Goal: Use online tool/utility: Utilize a website feature to perform a specific function

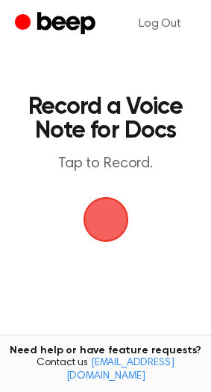
click at [105, 228] on span "button" at bounding box center [105, 219] width 45 height 45
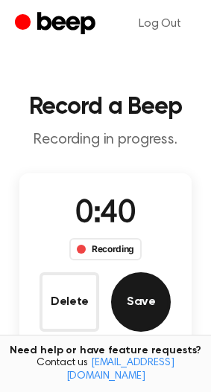
click at [127, 287] on button "Save" at bounding box center [141, 302] width 60 height 60
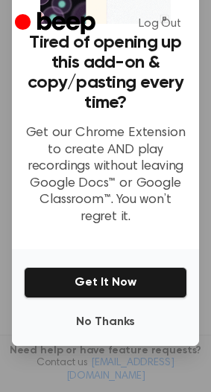
scroll to position [120, 0]
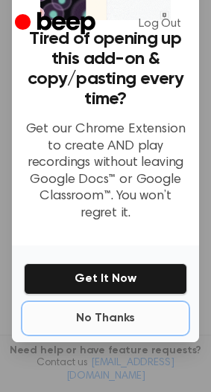
click at [84, 307] on button "No Thanks" at bounding box center [105, 319] width 163 height 30
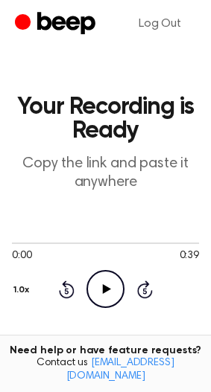
scroll to position [298, 0]
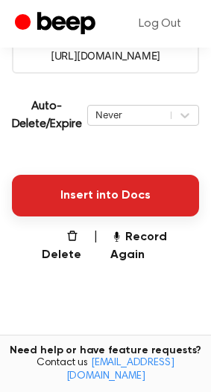
click at [92, 188] on button "Insert into Docs" at bounding box center [105, 196] width 187 height 42
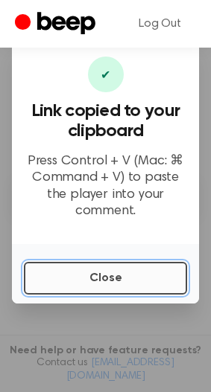
click at [118, 288] on button "Close" at bounding box center [105, 278] width 163 height 33
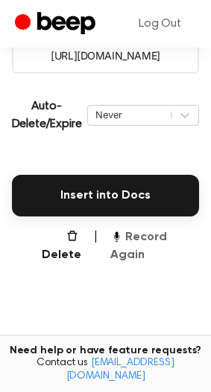
click at [185, 243] on button "Record Again" at bounding box center [154, 246] width 89 height 36
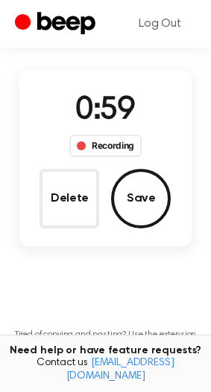
click at [109, 217] on div "Delete Save" at bounding box center [104, 199] width 131 height 60
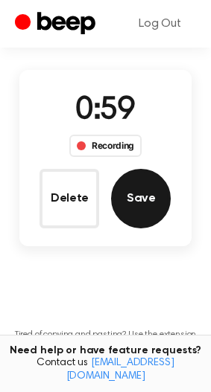
click at [124, 208] on button "Save" at bounding box center [141, 199] width 60 height 60
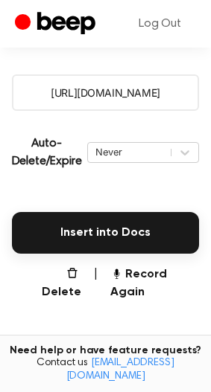
scroll to position [298, 0]
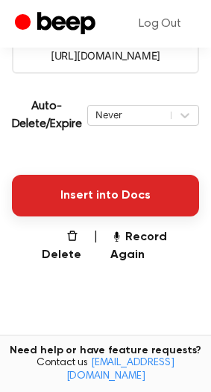
click at [151, 199] on button "Insert into Docs" at bounding box center [105, 196] width 187 height 42
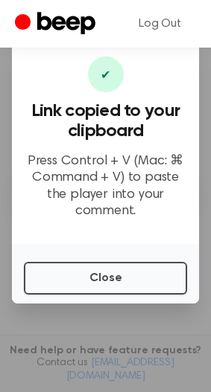
click at [126, 295] on div "Close" at bounding box center [105, 274] width 187 height 60
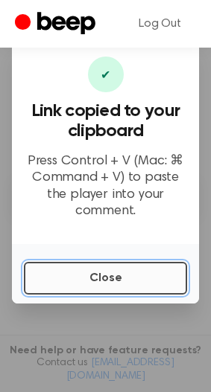
click at [126, 281] on button "Close" at bounding box center [105, 278] width 163 height 33
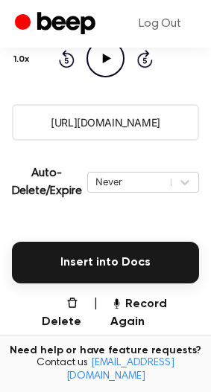
scroll to position [149, 0]
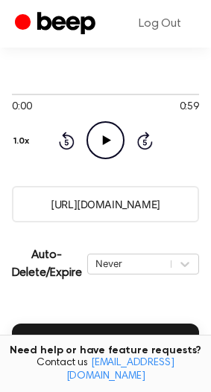
click at [103, 151] on icon "Play Audio" at bounding box center [105, 140] width 38 height 38
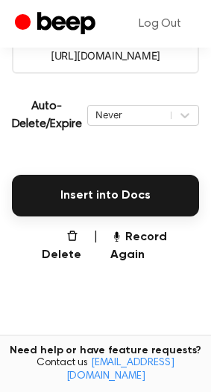
scroll to position [223, 0]
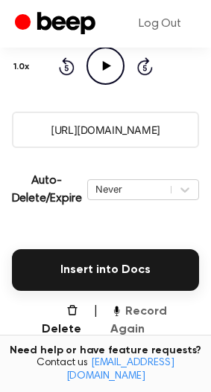
click at [160, 315] on button "Record Again" at bounding box center [154, 321] width 89 height 36
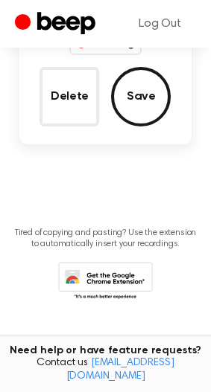
scroll to position [30, 0]
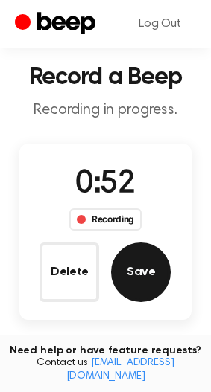
click at [143, 262] on button "Save" at bounding box center [141, 273] width 60 height 60
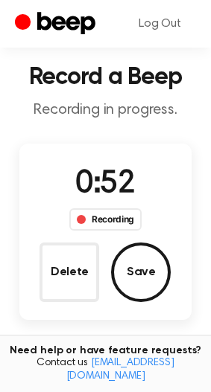
scroll to position [0, 0]
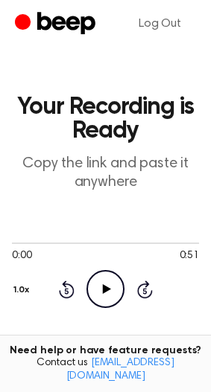
click at [107, 286] on icon "Play Audio" at bounding box center [105, 289] width 38 height 38
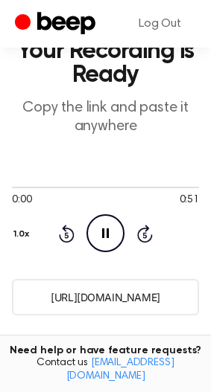
scroll to position [149, 0]
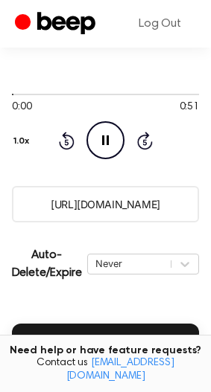
click at [119, 208] on input "[URL][DOMAIN_NAME]" at bounding box center [105, 204] width 187 height 36
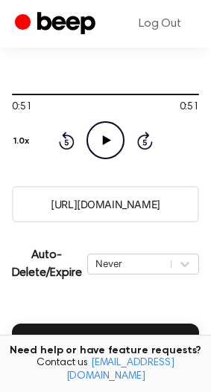
scroll to position [223, 0]
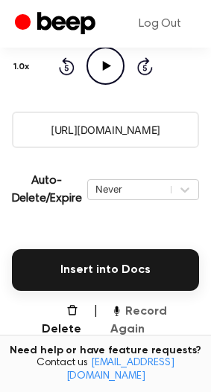
click at [146, 308] on button "Record Again" at bounding box center [154, 321] width 89 height 36
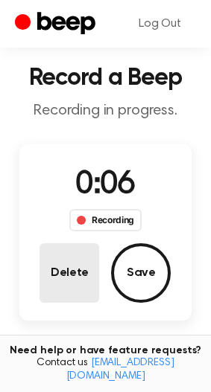
click at [60, 274] on button "Delete" at bounding box center [69, 273] width 60 height 60
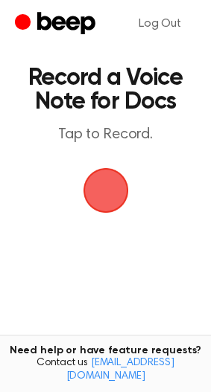
scroll to position [0, 0]
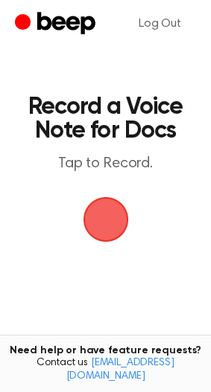
click at [104, 231] on span "button" at bounding box center [105, 219] width 45 height 45
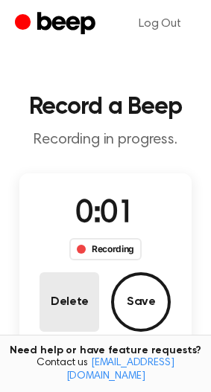
click at [90, 292] on button "Delete" at bounding box center [69, 302] width 60 height 60
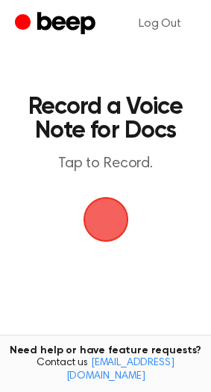
click at [115, 234] on span "button" at bounding box center [106, 220] width 60 height 60
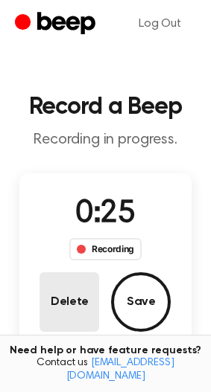
click at [93, 298] on button "Delete" at bounding box center [69, 302] width 60 height 60
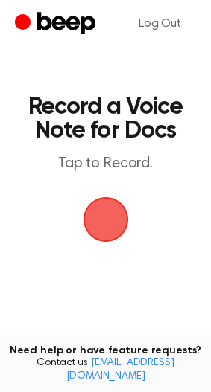
click at [103, 214] on span "button" at bounding box center [105, 219] width 45 height 45
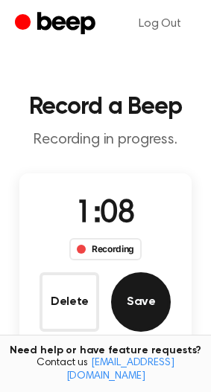
click at [125, 308] on button "Save" at bounding box center [141, 302] width 60 height 60
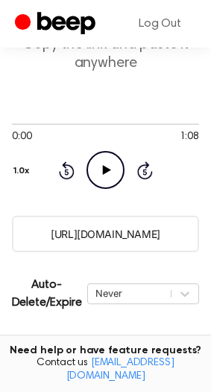
scroll to position [268, 0]
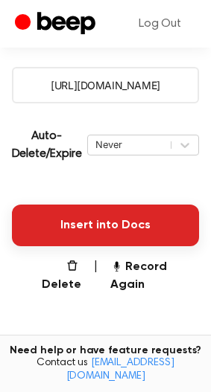
click at [109, 232] on button "Insert into Docs" at bounding box center [105, 226] width 187 height 42
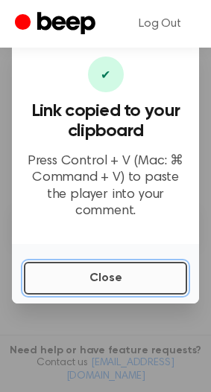
click at [145, 283] on button "Close" at bounding box center [105, 278] width 163 height 33
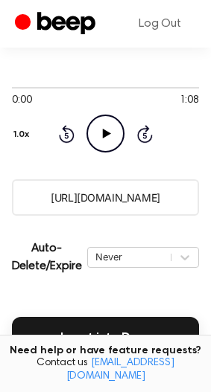
scroll to position [193, 0]
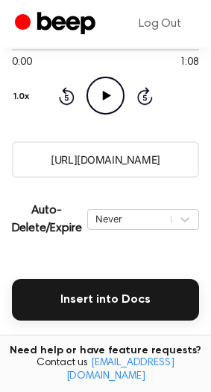
click at [177, 333] on button "Record Again" at bounding box center [154, 351] width 89 height 36
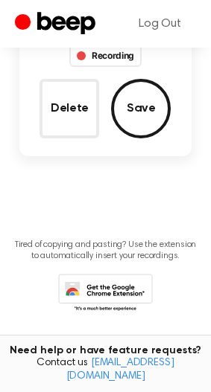
scroll to position [119, 0]
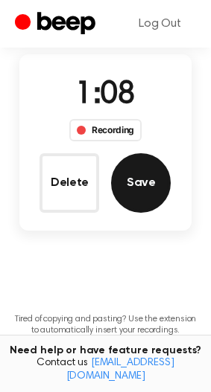
click at [132, 196] on button "Save" at bounding box center [141, 183] width 60 height 60
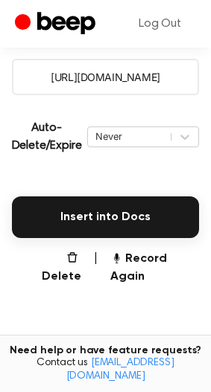
scroll to position [313, 0]
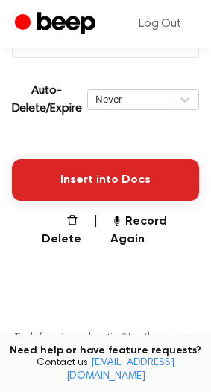
click at [129, 177] on button "Insert into Docs" at bounding box center [105, 180] width 187 height 42
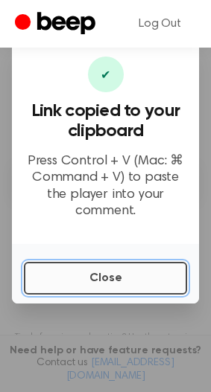
click at [64, 277] on button "Close" at bounding box center [105, 278] width 163 height 33
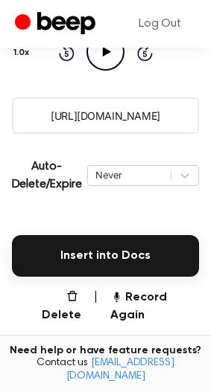
scroll to position [239, 0]
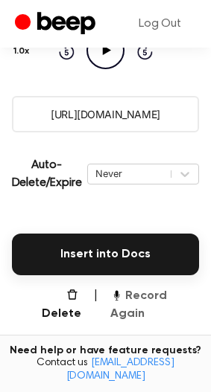
click at [153, 301] on button "Record Again" at bounding box center [154, 305] width 89 height 36
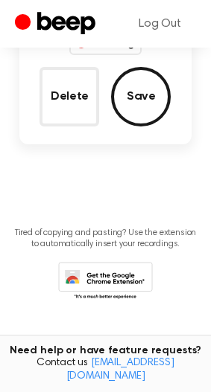
scroll to position [45, 0]
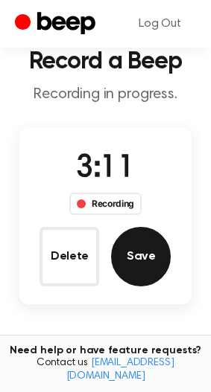
click at [143, 279] on button "Save" at bounding box center [141, 257] width 60 height 60
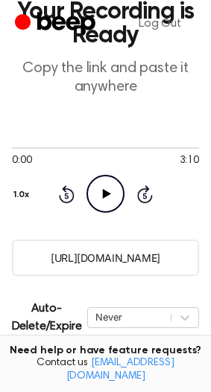
scroll to position [298, 0]
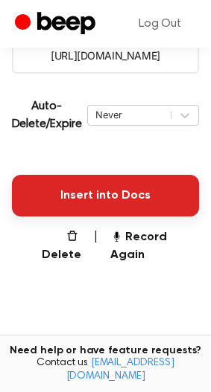
click at [112, 190] on button "Insert into Docs" at bounding box center [105, 196] width 187 height 42
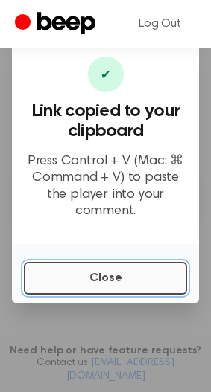
click at [117, 286] on button "Close" at bounding box center [105, 278] width 163 height 33
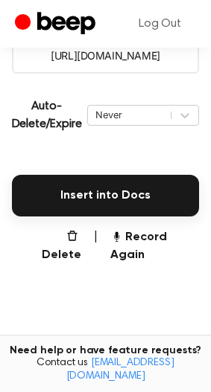
click at [168, 248] on main "Your Recording is Ready Copy the link and paste it anywhere 0:00 3:10 Your brow…" at bounding box center [105, 83] width 211 height 762
click at [171, 240] on button "Record Again" at bounding box center [154, 246] width 89 height 36
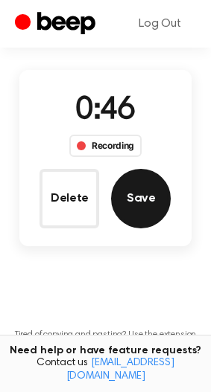
click at [157, 206] on button "Save" at bounding box center [141, 199] width 60 height 60
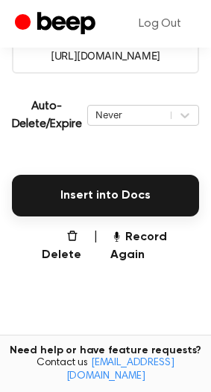
scroll to position [298, 0]
click at [157, 206] on button "Insert into Docs" at bounding box center [105, 196] width 187 height 42
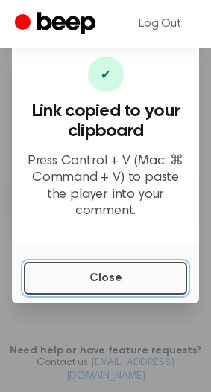
click at [158, 271] on button "Close" at bounding box center [105, 278] width 163 height 33
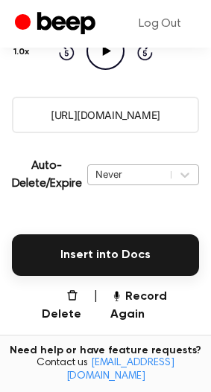
scroll to position [149, 0]
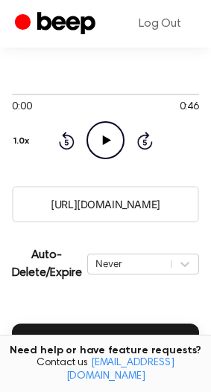
click at [103, 140] on icon at bounding box center [107, 140] width 8 height 10
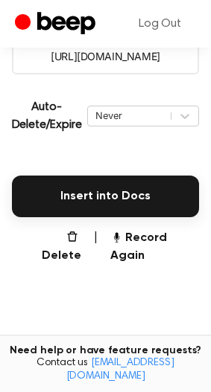
scroll to position [298, 0]
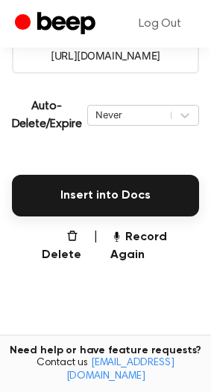
click at [147, 256] on main "Your Recording is Ready Copy the link and paste it anywhere 0:46 0:46 Your brow…" at bounding box center [105, 83] width 211 height 762
click at [147, 236] on button "Record Again" at bounding box center [154, 246] width 89 height 36
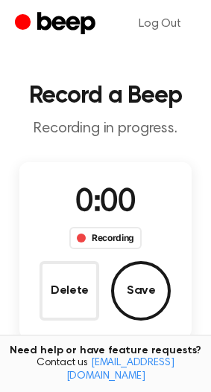
scroll to position [0, 0]
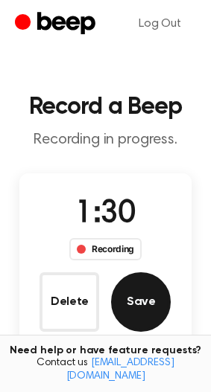
click at [145, 317] on button "Save" at bounding box center [141, 302] width 60 height 60
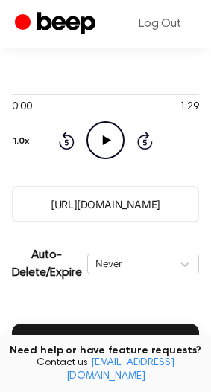
scroll to position [223, 0]
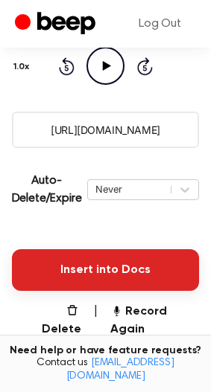
click at [149, 269] on button "Insert into Docs" at bounding box center [105, 270] width 187 height 42
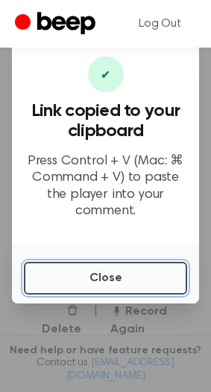
click at [87, 287] on button "Close" at bounding box center [105, 278] width 163 height 33
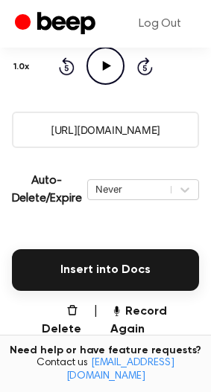
drag, startPoint x: 155, startPoint y: 311, endPoint x: 130, endPoint y: 322, distance: 27.6
click at [148, 314] on button "Record Again" at bounding box center [154, 321] width 89 height 36
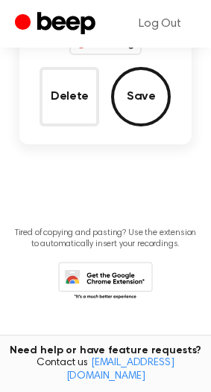
scroll to position [29, 0]
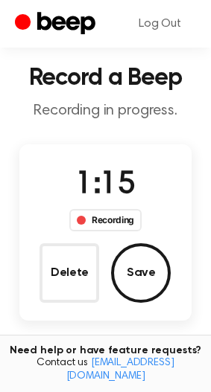
click at [129, 271] on button "Save" at bounding box center [141, 273] width 60 height 60
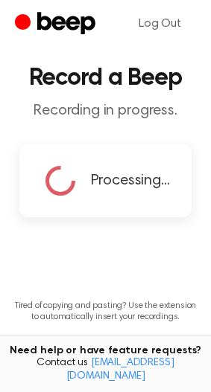
scroll to position [0, 0]
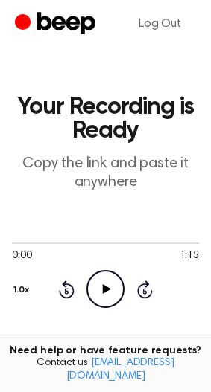
click at [118, 284] on icon "Play Audio" at bounding box center [105, 289] width 38 height 38
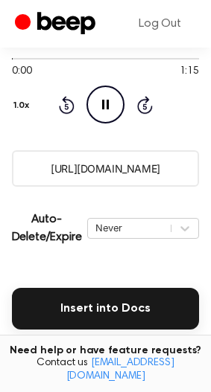
scroll to position [223, 0]
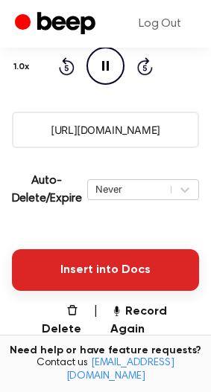
click at [72, 269] on button "Insert into Docs" at bounding box center [105, 270] width 187 height 42
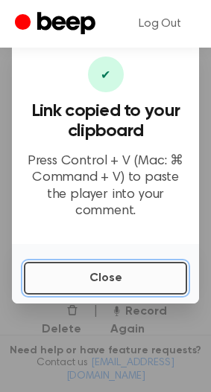
click at [96, 280] on button "Close" at bounding box center [105, 278] width 163 height 33
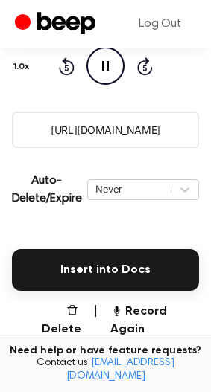
click at [101, 70] on icon "Pause Audio" at bounding box center [105, 66] width 38 height 38
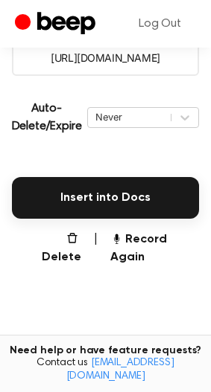
scroll to position [298, 0]
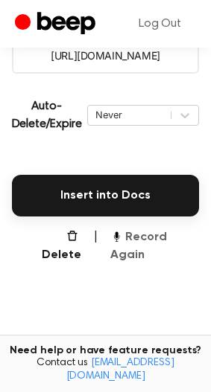
click at [168, 246] on button "Record Again" at bounding box center [154, 246] width 89 height 36
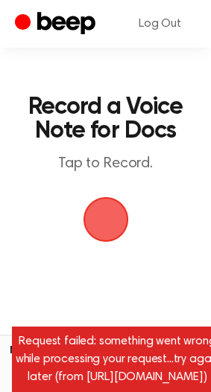
scroll to position [43, 0]
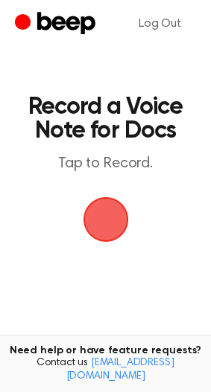
click at [92, 222] on span "button" at bounding box center [106, 220] width 42 height 42
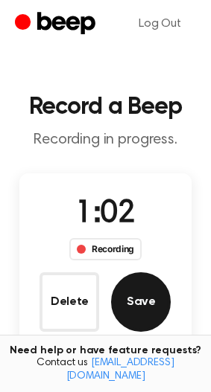
click at [151, 301] on button "Save" at bounding box center [141, 302] width 60 height 60
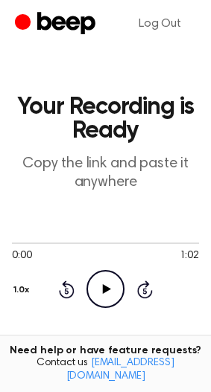
click at [99, 281] on icon "Play Audio" at bounding box center [105, 289] width 38 height 38
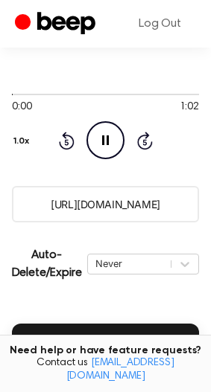
click at [110, 199] on input "https://beep.audio/1VQNfBD" at bounding box center [105, 204] width 187 height 36
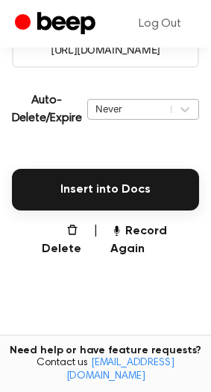
scroll to position [223, 0]
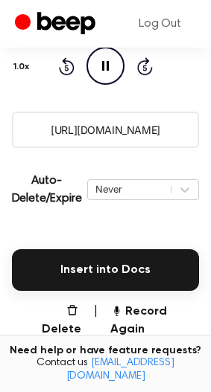
click at [107, 69] on icon at bounding box center [105, 66] width 7 height 10
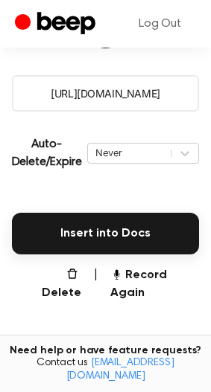
scroll to position [298, 0]
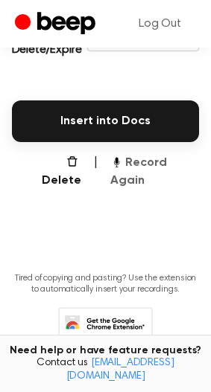
click at [128, 161] on button "Record Again" at bounding box center [154, 172] width 89 height 36
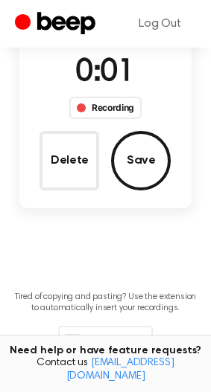
scroll to position [103, 0]
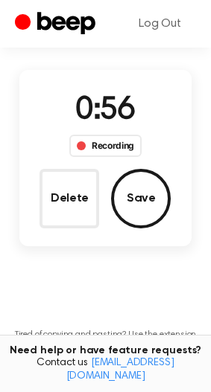
click at [109, 193] on div "Delete Save" at bounding box center [104, 199] width 131 height 60
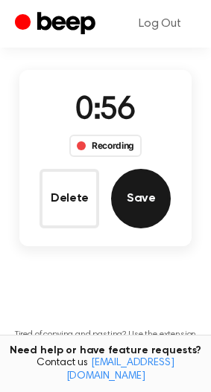
click at [123, 193] on button "Save" at bounding box center [141, 199] width 60 height 60
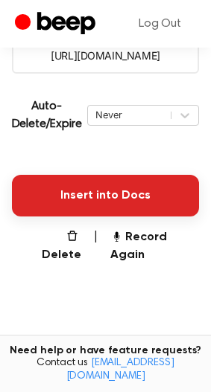
scroll to position [298, 0]
click at [95, 188] on button "Insert into Docs" at bounding box center [105, 196] width 187 height 42
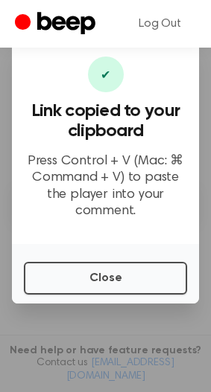
scroll to position [149, 0]
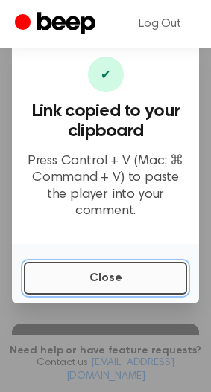
click at [119, 283] on button "Close" at bounding box center [105, 278] width 163 height 33
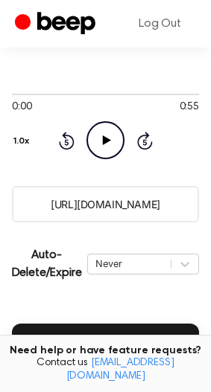
click at [106, 125] on icon "Play Audio" at bounding box center [105, 140] width 38 height 38
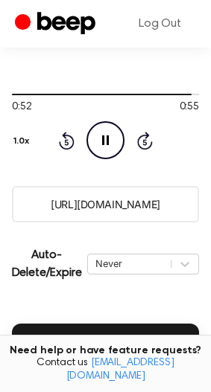
click at [90, 123] on icon "Pause Audio" at bounding box center [105, 140] width 38 height 38
click at [105, 132] on icon "Play Audio" at bounding box center [105, 140] width 38 height 38
click at [105, 132] on icon "Pause Audio" at bounding box center [105, 140] width 38 height 38
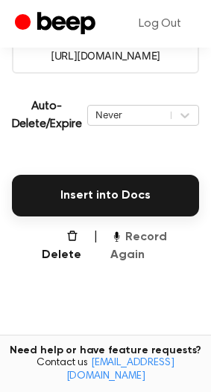
click at [165, 239] on button "Record Again" at bounding box center [154, 246] width 89 height 36
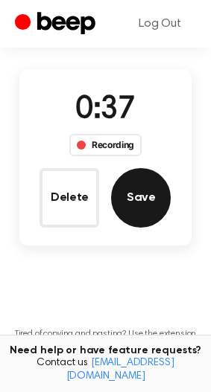
click at [150, 211] on button "Save" at bounding box center [141, 198] width 60 height 60
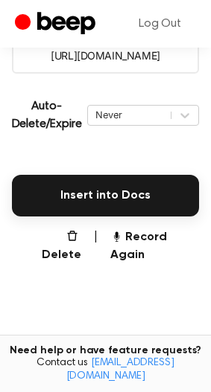
scroll to position [298, 0]
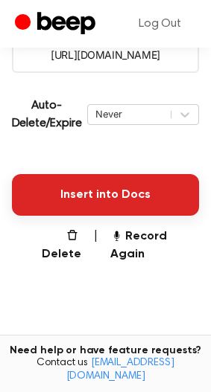
click at [89, 203] on button "Insert into Docs" at bounding box center [105, 195] width 187 height 42
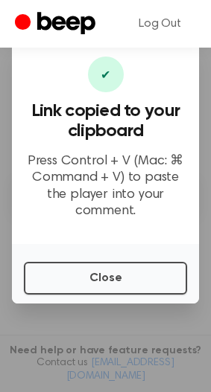
click at [75, 261] on div "Close" at bounding box center [105, 274] width 187 height 60
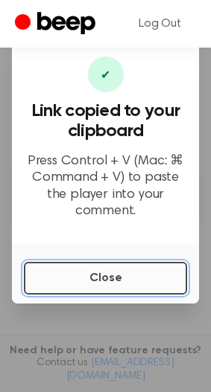
click at [74, 279] on button "Close" at bounding box center [105, 278] width 163 height 33
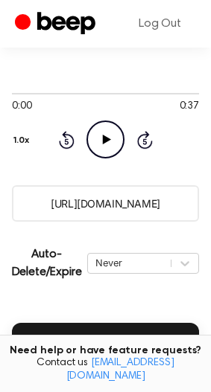
scroll to position [75, 0]
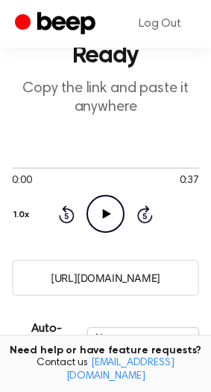
click at [96, 201] on icon "Play Audio" at bounding box center [105, 214] width 38 height 38
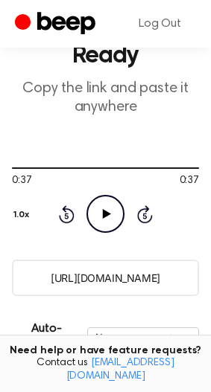
scroll to position [298, 0]
